Goal: Task Accomplishment & Management: Complete application form

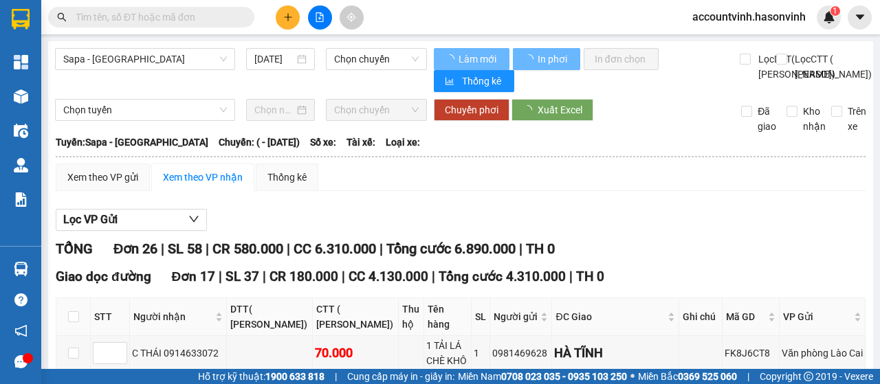
type input "[DATE]"
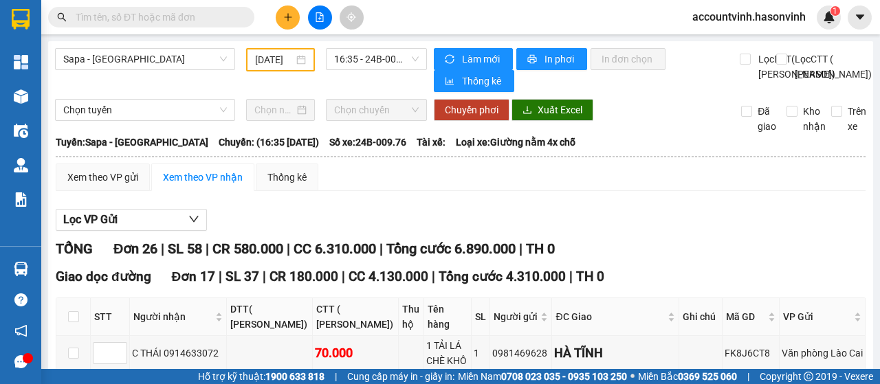
click at [283, 18] on icon "plus" at bounding box center [288, 17] width 10 height 10
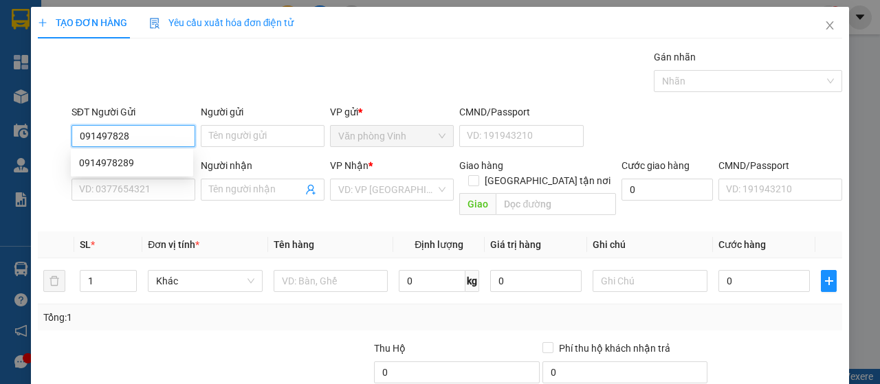
type input "0914978289"
click at [136, 159] on div "0914978289" at bounding box center [132, 162] width 106 height 15
type input "0978202585"
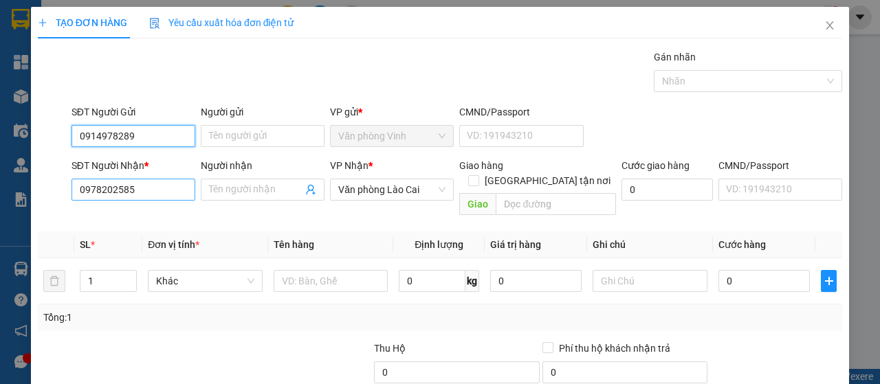
type input "100.000"
type input "0914978289"
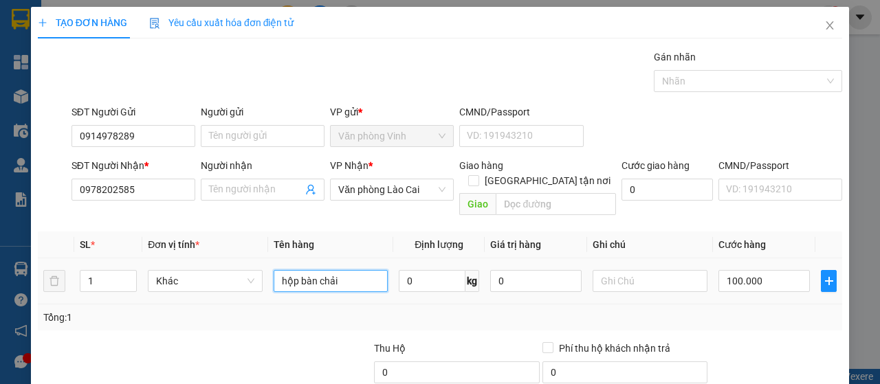
click at [342, 270] on input "hộp bàn chải" at bounding box center [331, 281] width 115 height 22
type input "h"
click at [94, 272] on input "1" at bounding box center [108, 281] width 56 height 21
type input "2"
click at [297, 271] on input "text" at bounding box center [331, 281] width 115 height 22
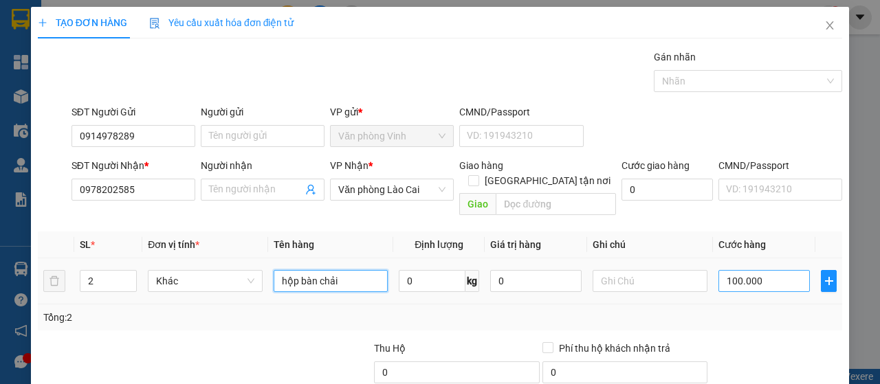
type input "hộp bàn chải"
click at [754, 270] on input "100.000" at bounding box center [763, 281] width 91 height 22
type input "1"
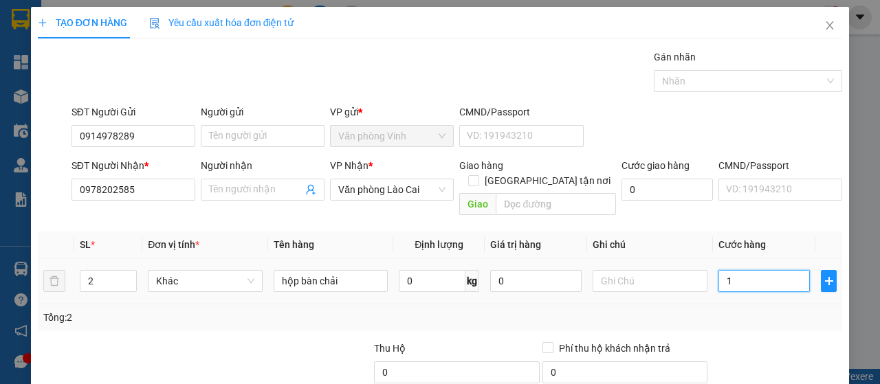
type input "16"
type input "160"
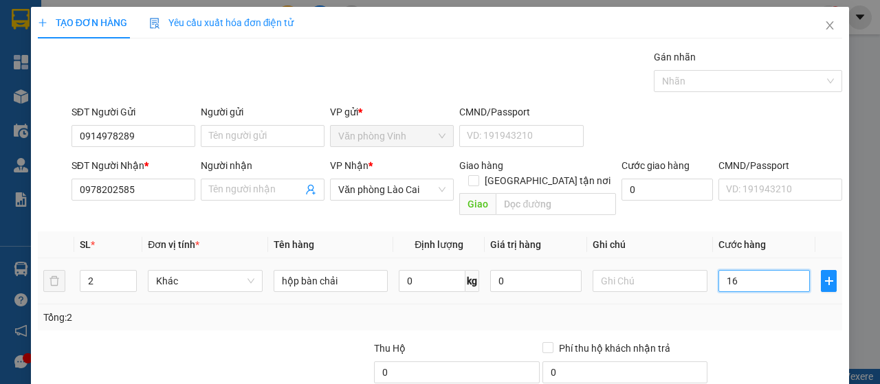
type input "160"
type input "1.600"
type input "16.000"
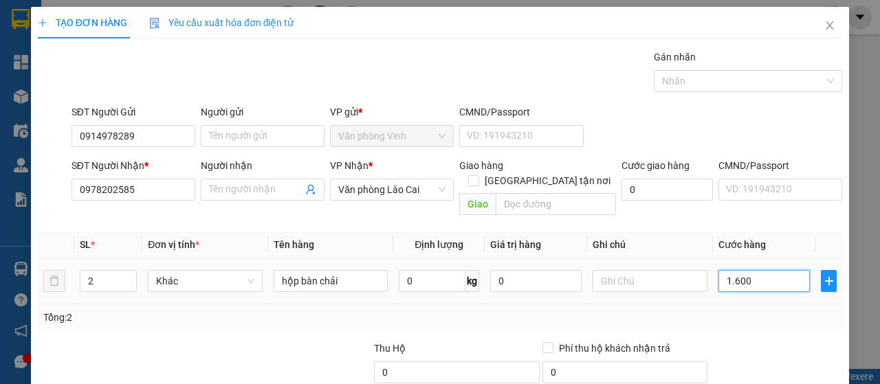
type input "16.000"
type input "160.000"
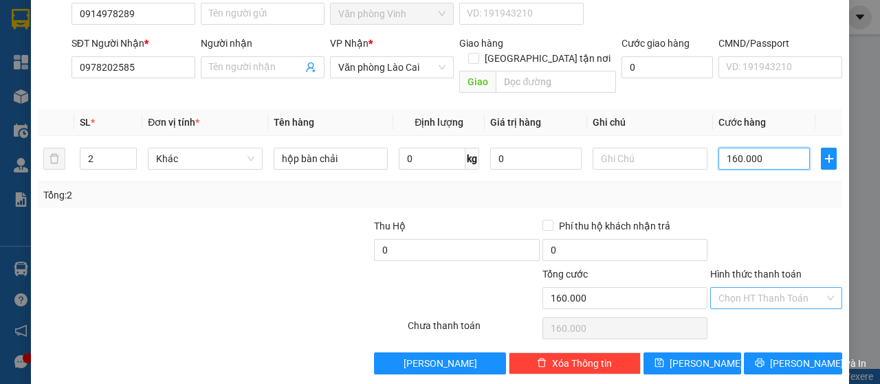
type input "160.000"
click at [791, 288] on input "Hình thức thanh toán" at bounding box center [771, 298] width 106 height 21
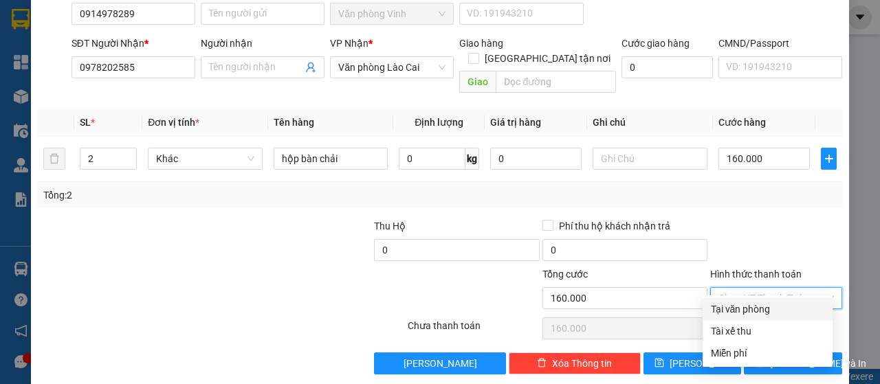
click at [790, 312] on div "Tại văn phòng" at bounding box center [767, 309] width 113 height 15
type input "0"
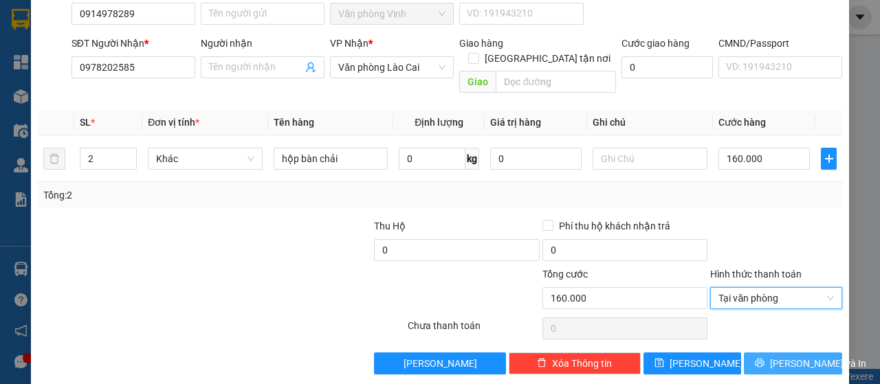
click at [791, 356] on span "[PERSON_NAME] và In" at bounding box center [818, 363] width 96 height 15
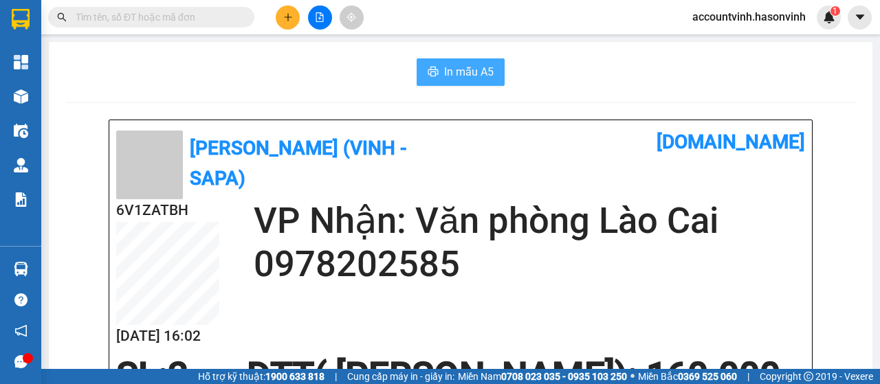
click at [470, 77] on span "In mẫu A5" at bounding box center [469, 71] width 50 height 17
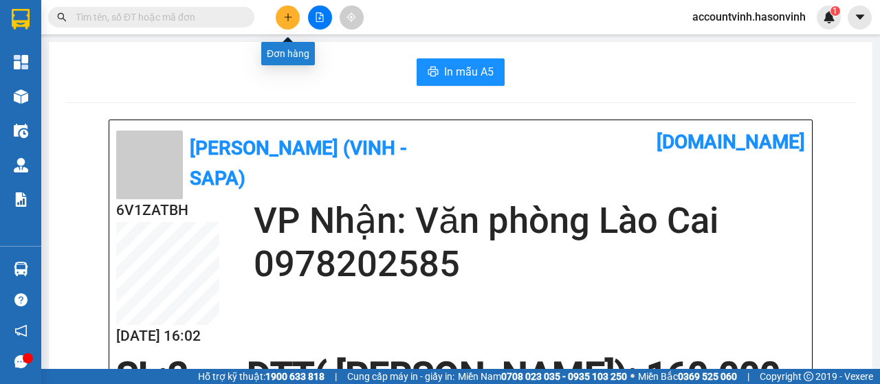
click at [282, 15] on button at bounding box center [288, 18] width 24 height 24
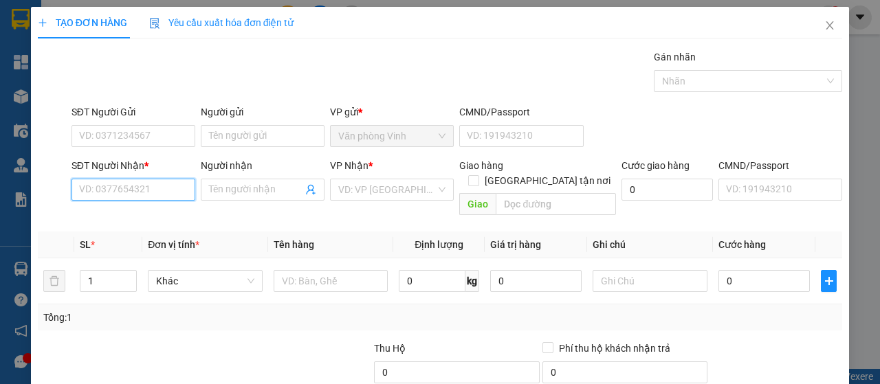
click at [152, 192] on input "SĐT Người Nhận *" at bounding box center [134, 190] width 124 height 22
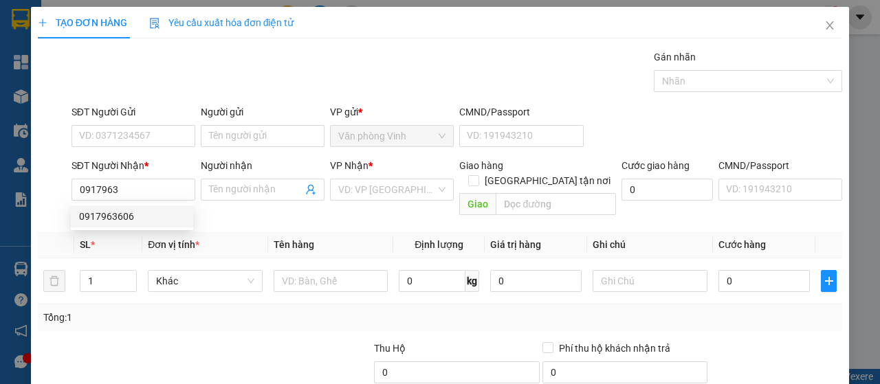
click at [120, 228] on div "0917963606 0917963606" at bounding box center [132, 217] width 122 height 28
click at [142, 232] on th "Đơn vị tính *" at bounding box center [205, 245] width 126 height 27
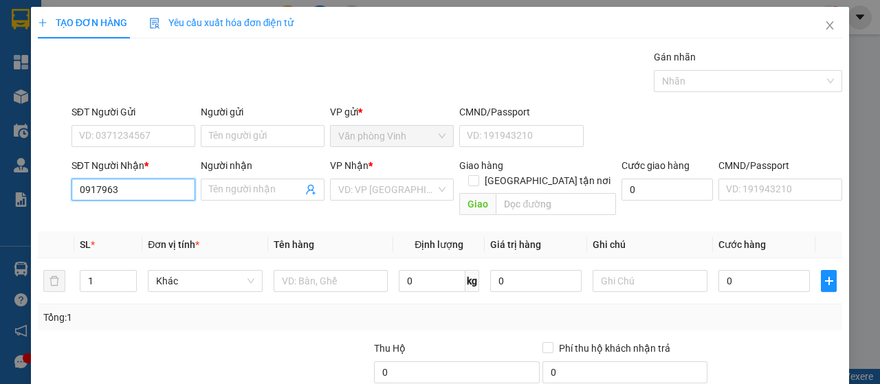
click at [140, 185] on input "0917963" at bounding box center [134, 190] width 124 height 22
click at [140, 217] on div "0917963606" at bounding box center [132, 216] width 106 height 15
type input "0917963606"
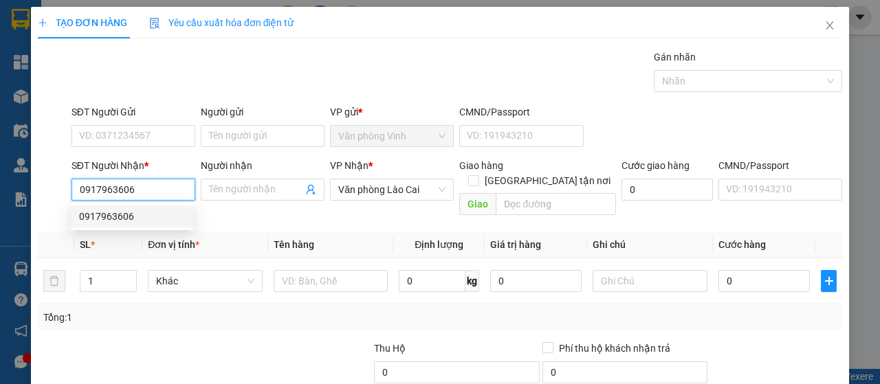
type input "50.000"
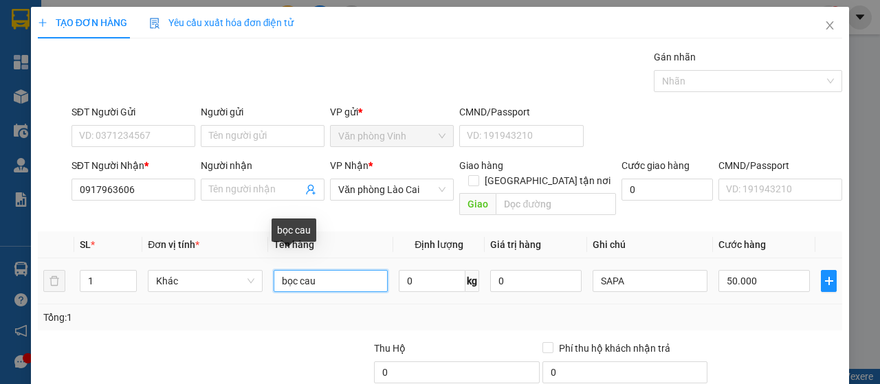
click at [323, 270] on input "bọc cau" at bounding box center [331, 281] width 115 height 22
type input "b"
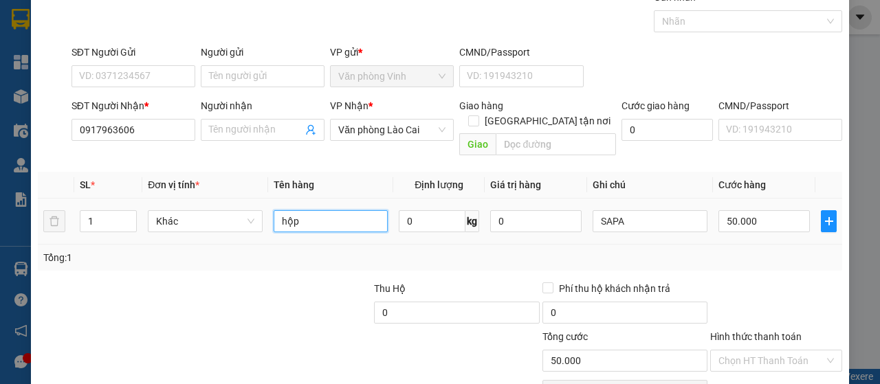
scroll to position [122, 0]
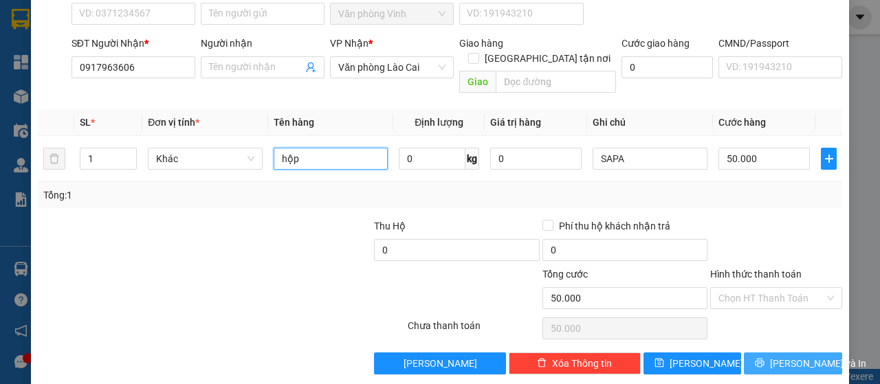
type input "hộp"
click at [802, 356] on span "[PERSON_NAME] và In" at bounding box center [818, 363] width 96 height 15
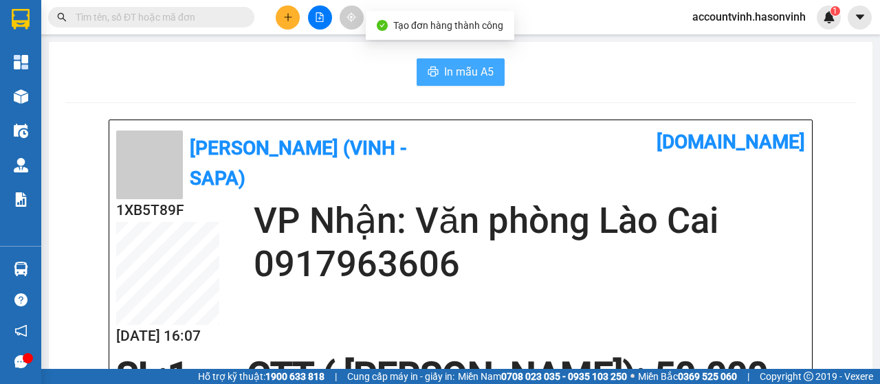
click at [466, 69] on span "In mẫu A5" at bounding box center [469, 71] width 50 height 17
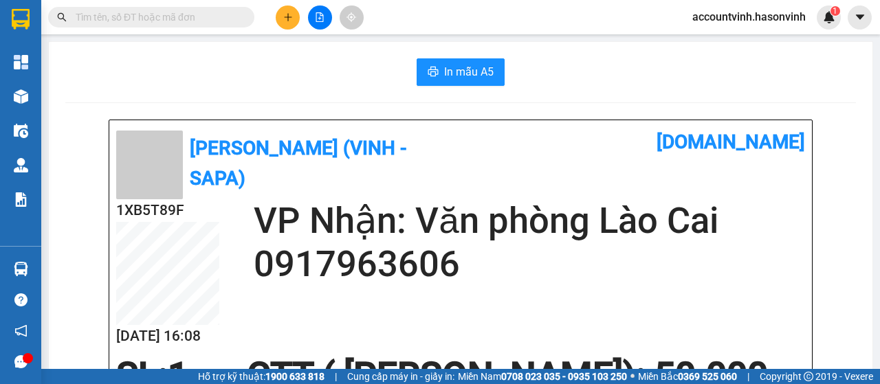
click at [280, 17] on button at bounding box center [288, 18] width 24 height 24
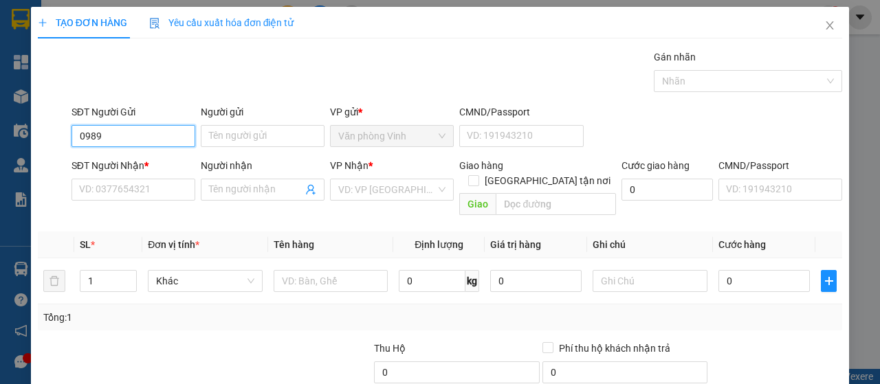
click at [136, 138] on input "0989" at bounding box center [134, 136] width 124 height 22
type input "0989811782"
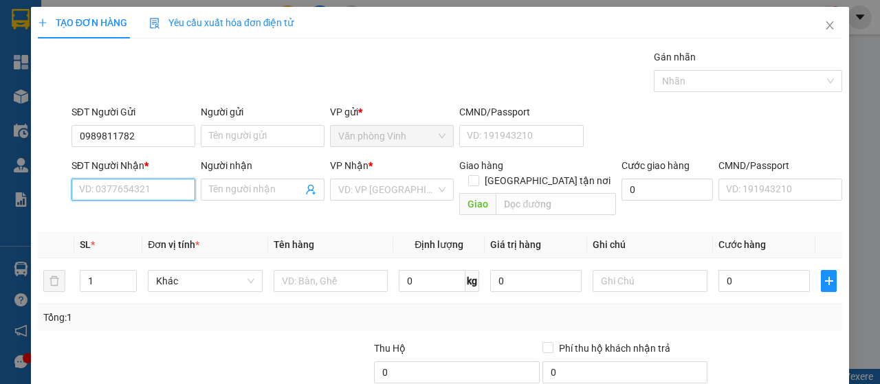
click at [158, 186] on input "SĐT Người Nhận *" at bounding box center [134, 190] width 124 height 22
click at [138, 190] on input "SĐT Người Nhận *" at bounding box center [134, 190] width 124 height 22
click at [142, 191] on input "0979858678" at bounding box center [134, 190] width 124 height 22
click at [94, 192] on input "0979858687" at bounding box center [134, 190] width 124 height 22
click at [113, 189] on input "0919858687" at bounding box center [134, 190] width 124 height 22
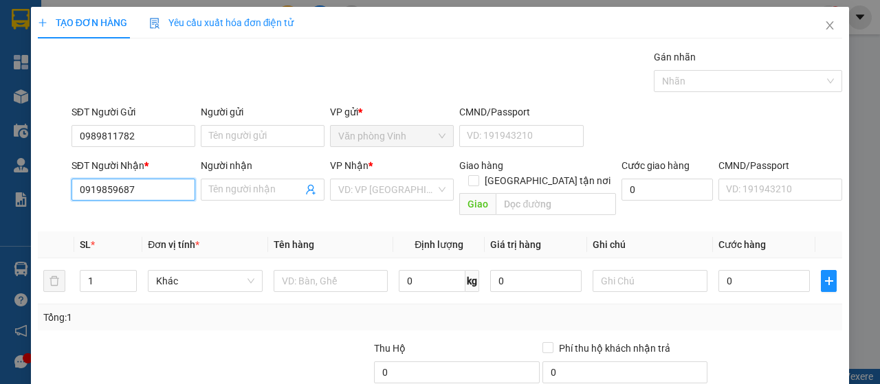
type input "0919859687"
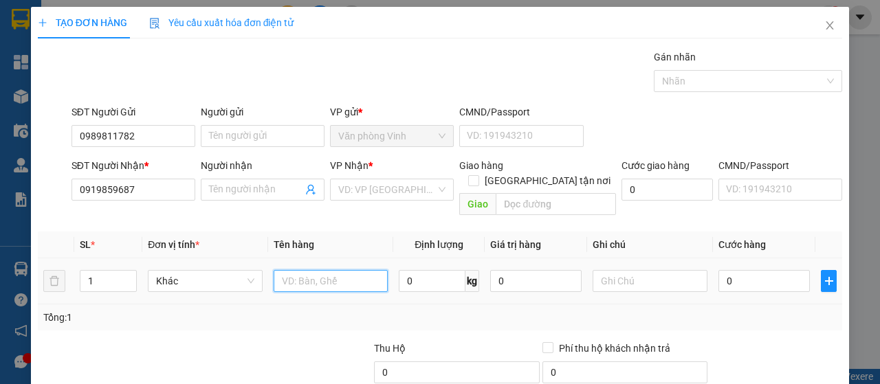
click at [317, 270] on input "text" at bounding box center [331, 281] width 115 height 22
type input "hộp cu đơ"
click at [725, 270] on input "0" at bounding box center [763, 281] width 91 height 22
type input "5"
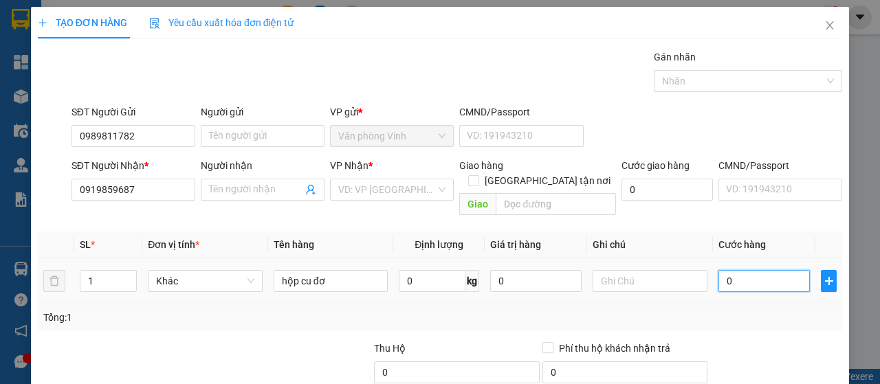
type input "5"
type input "50"
type input "500"
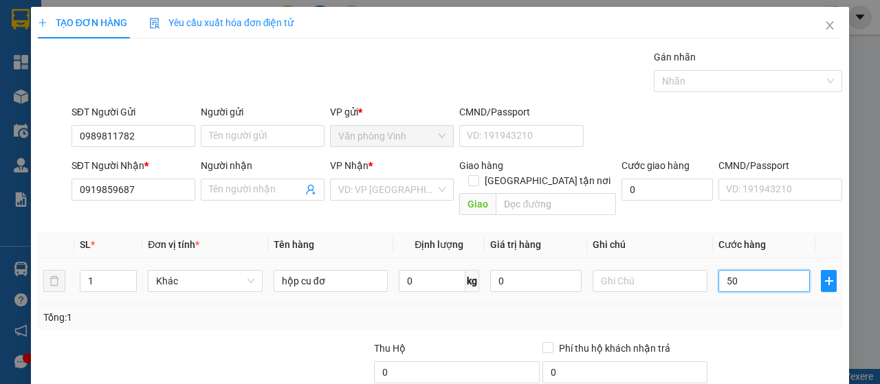
type input "500"
type input "5.000"
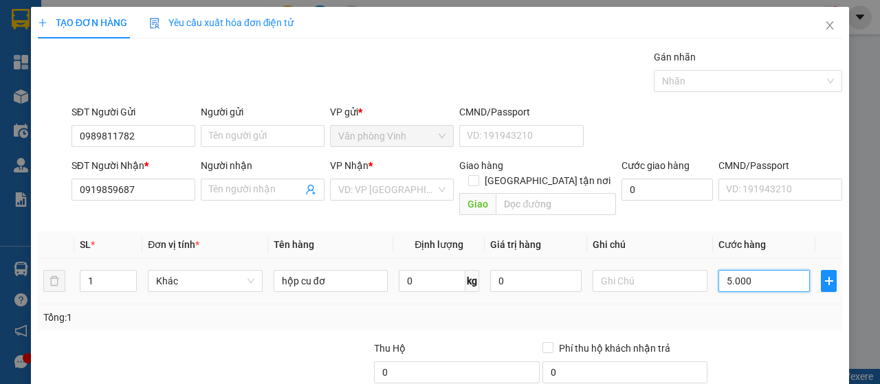
type input "50.000"
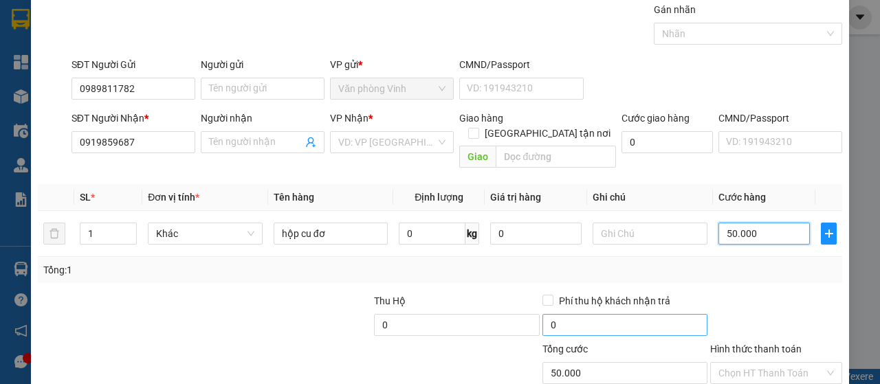
scroll to position [122, 0]
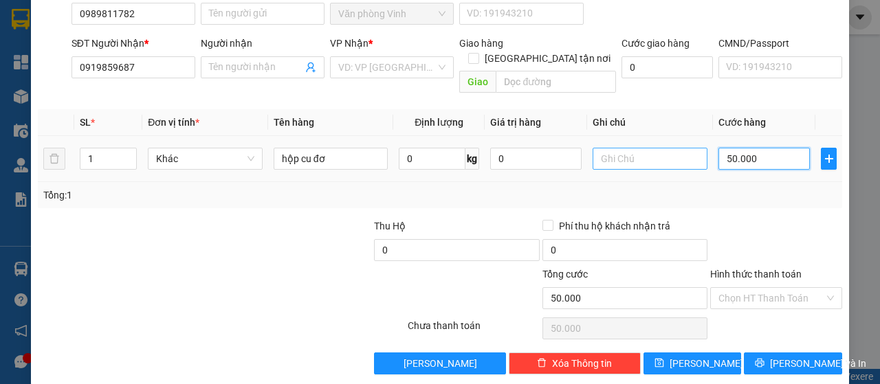
type input "50.000"
click at [622, 148] on input "text" at bounding box center [650, 159] width 115 height 22
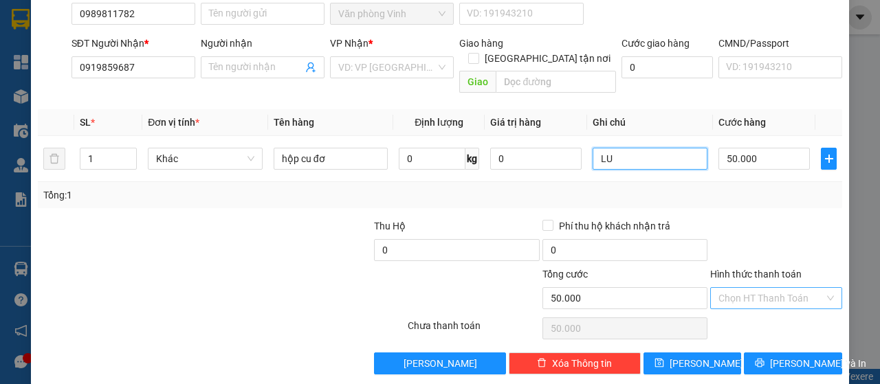
type input "LU"
click at [760, 288] on input "Hình thức thanh toán" at bounding box center [771, 298] width 106 height 21
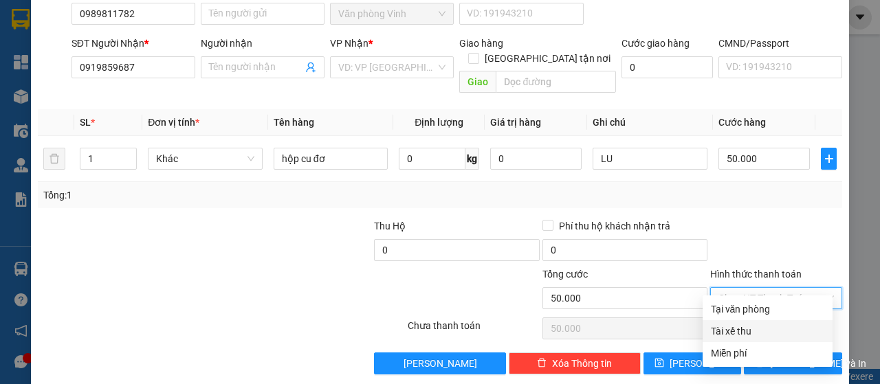
drag, startPoint x: 751, startPoint y: 323, endPoint x: 751, endPoint y: 316, distance: 7.6
click at [751, 322] on div "Tài xế thu" at bounding box center [768, 331] width 130 height 22
type input "0"
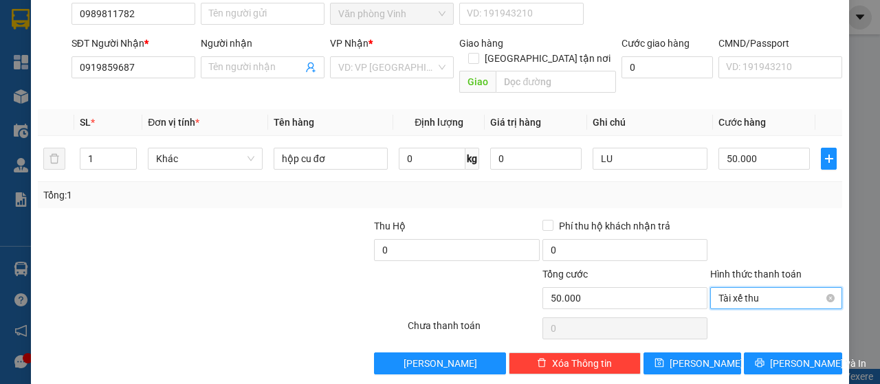
click at [758, 288] on span "Tài xế thu" at bounding box center [776, 298] width 116 height 21
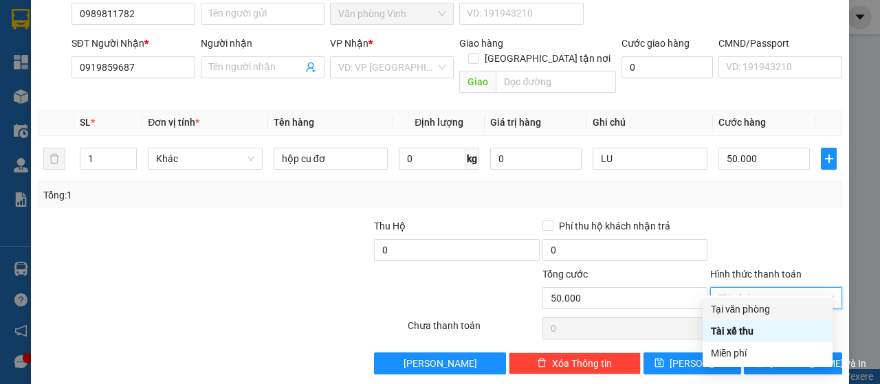
click at [760, 309] on div "Tại văn phòng" at bounding box center [767, 309] width 113 height 15
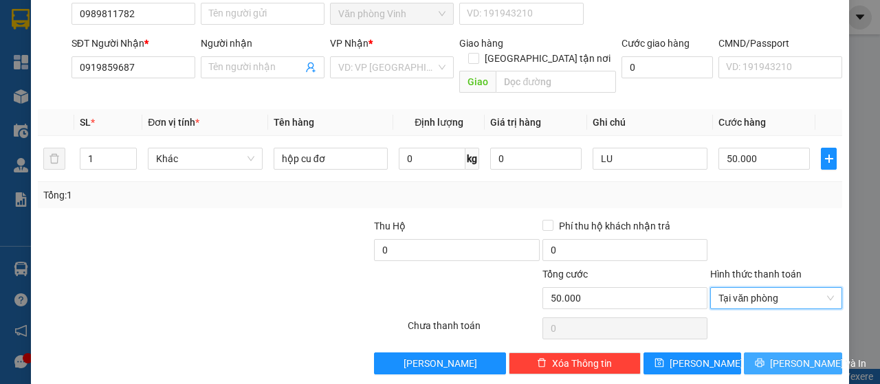
click at [810, 356] on span "[PERSON_NAME] và In" at bounding box center [818, 363] width 96 height 15
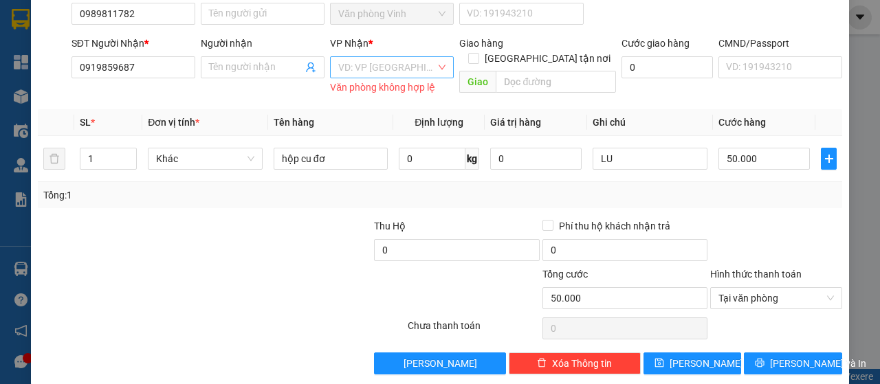
click at [402, 71] on input "search" at bounding box center [387, 67] width 98 height 21
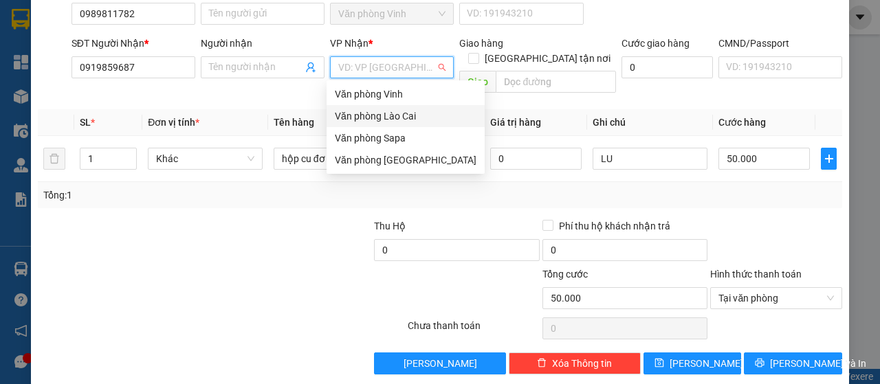
click at [407, 120] on div "Văn phòng Lào Cai" at bounding box center [406, 116] width 142 height 15
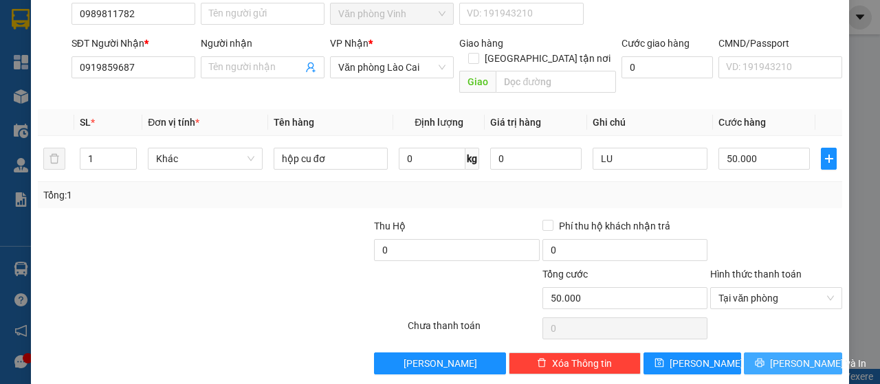
click at [801, 356] on span "[PERSON_NAME] và In" at bounding box center [818, 363] width 96 height 15
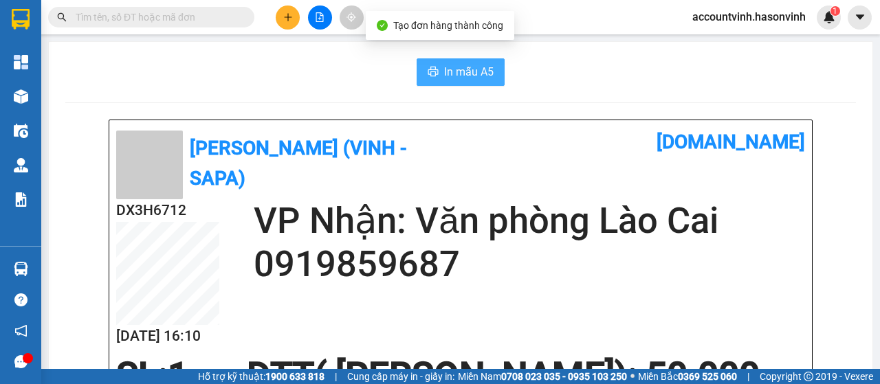
click at [474, 69] on span "In mẫu A5" at bounding box center [469, 71] width 50 height 17
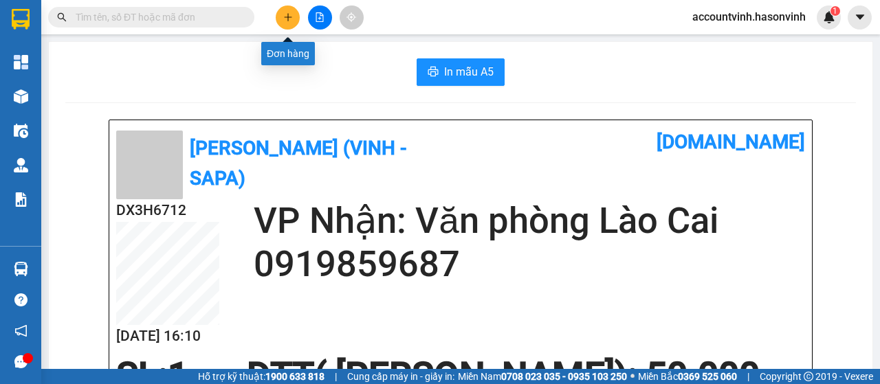
click at [289, 18] on icon "plus" at bounding box center [288, 17] width 10 height 10
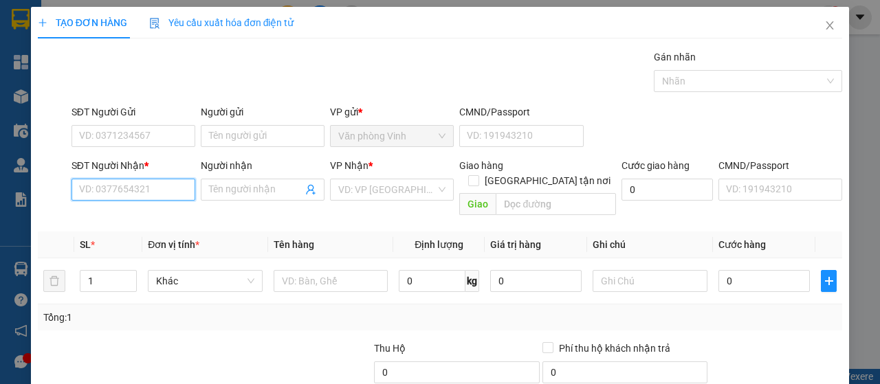
click at [146, 190] on input "SĐT Người Nhận *" at bounding box center [134, 190] width 124 height 22
click at [128, 217] on div "0916613163" at bounding box center [132, 216] width 106 height 15
type input "0916613163"
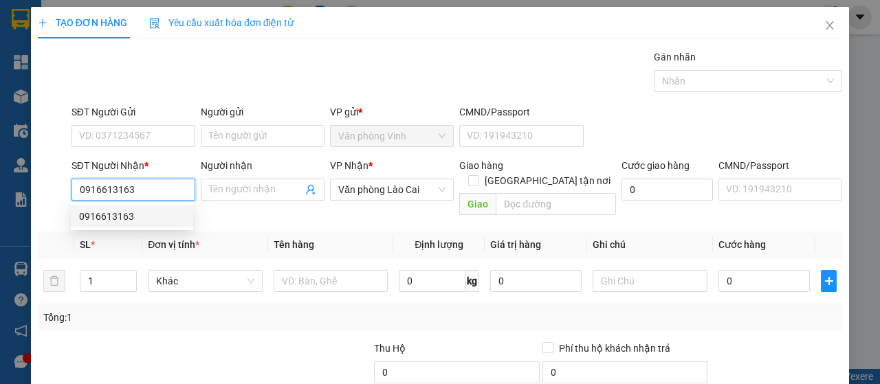
type input "50.000"
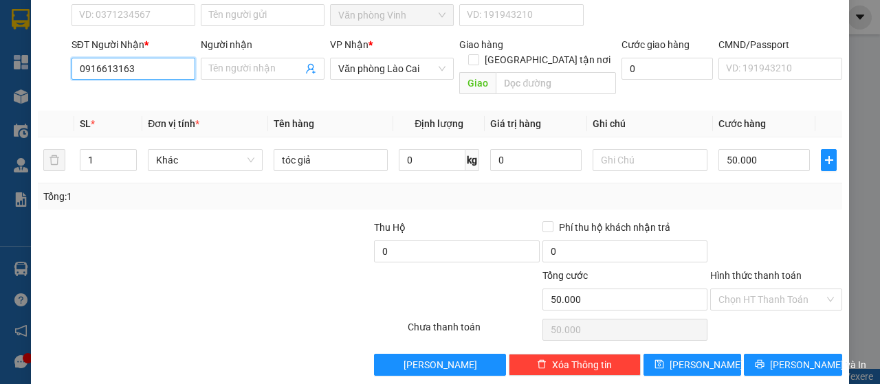
scroll to position [122, 0]
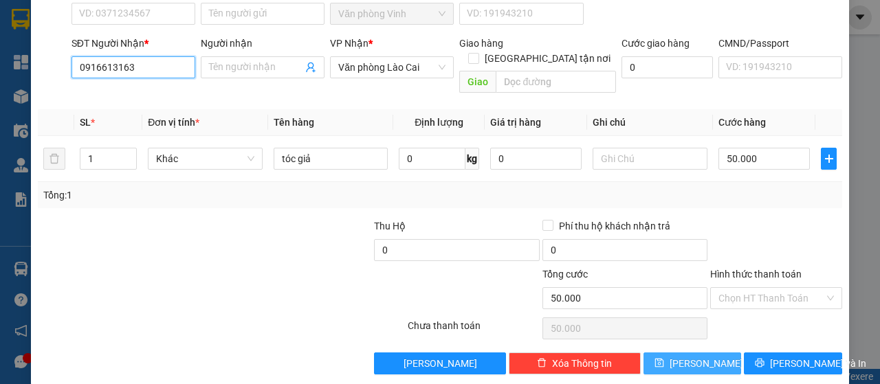
type input "0916613163"
drag, startPoint x: 697, startPoint y: 344, endPoint x: 696, endPoint y: 335, distance: 9.0
click at [696, 356] on span "[PERSON_NAME]" at bounding box center [707, 363] width 74 height 15
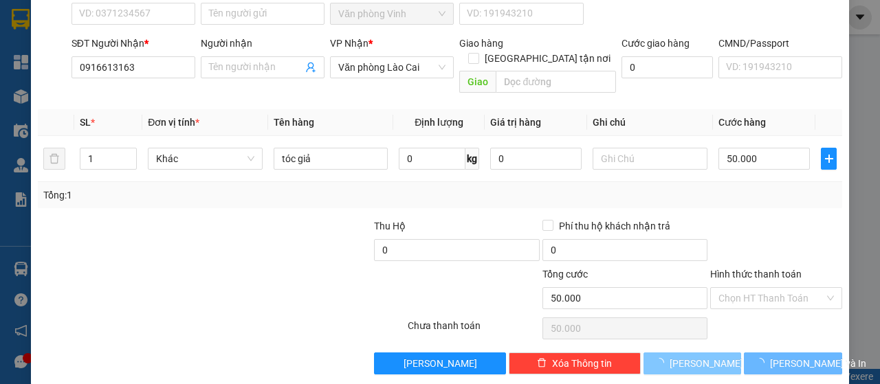
type input "0"
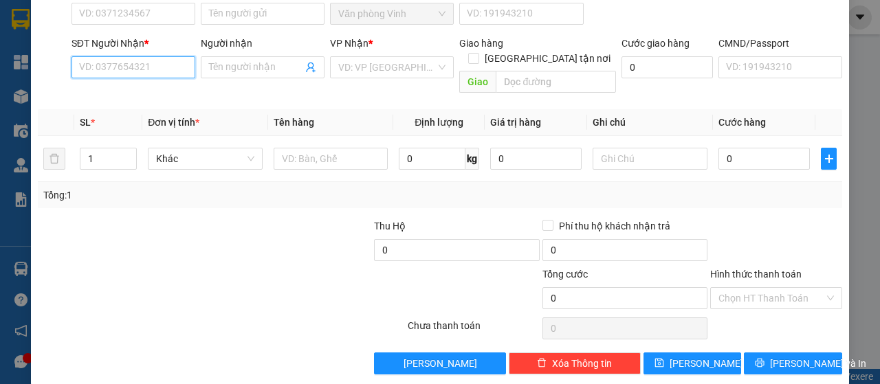
click at [141, 66] on input "SĐT Người Nhận *" at bounding box center [134, 67] width 124 height 22
click at [142, 118] on div "0915454779" at bounding box center [132, 116] width 106 height 15
type input "0915454779"
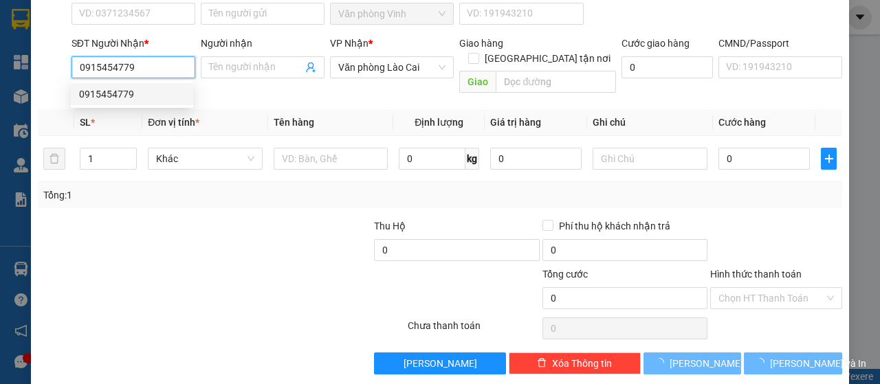
type input "50.000"
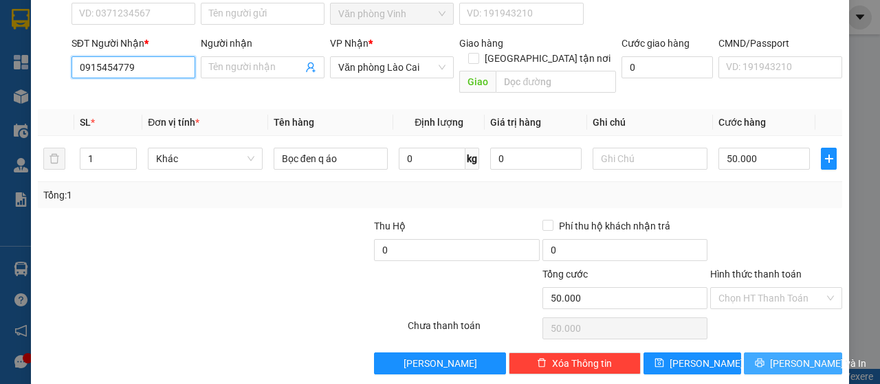
type input "0915454779"
click at [782, 356] on span "[PERSON_NAME] và In" at bounding box center [818, 363] width 96 height 15
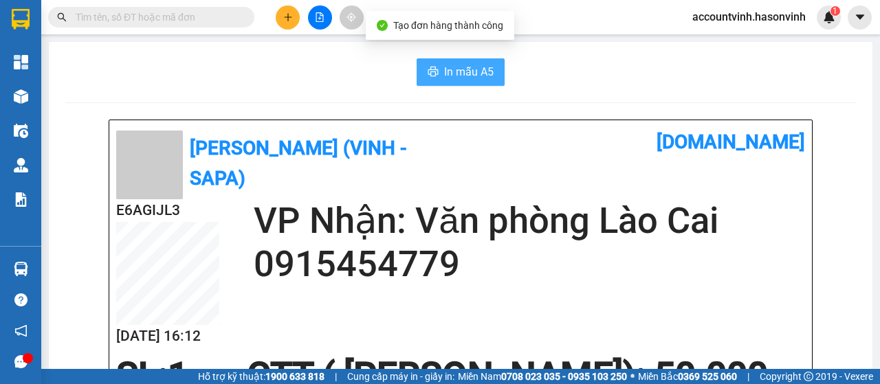
click at [459, 69] on span "In mẫu A5" at bounding box center [469, 71] width 50 height 17
